Goal: Information Seeking & Learning: Learn about a topic

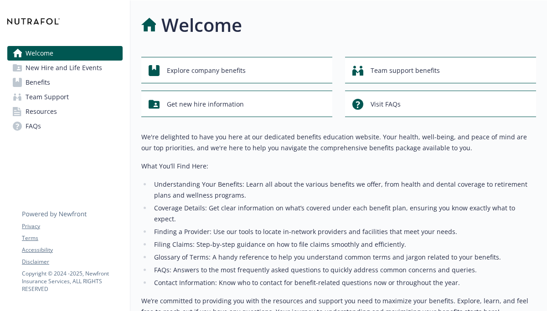
click at [37, 84] on span "Benefits" at bounding box center [38, 82] width 25 height 15
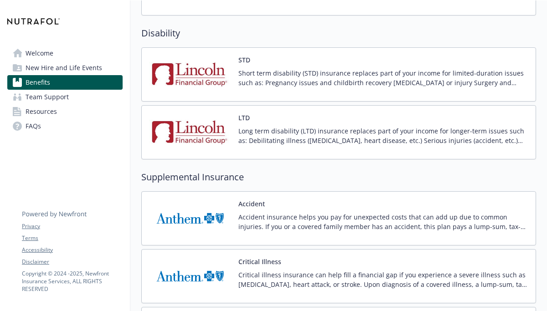
scroll to position [860, 0]
